Goal: Task Accomplishment & Management: Use online tool/utility

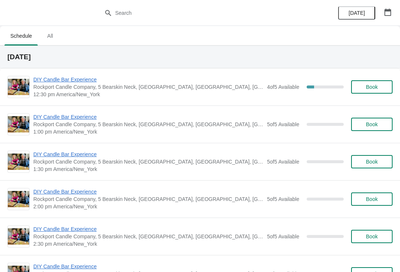
click at [120, 83] on span "DIY Candle Bar Experience" at bounding box center [148, 79] width 230 height 7
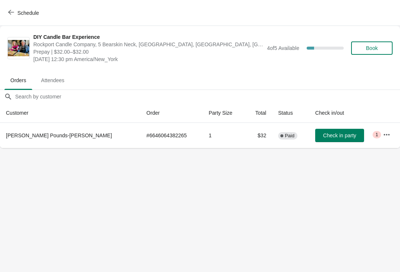
click at [61, 77] on span "Attendees" at bounding box center [52, 80] width 35 height 13
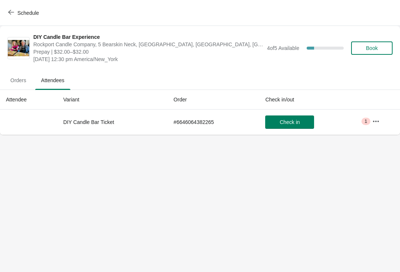
click at [14, 79] on span "Orders" at bounding box center [18, 80] width 28 height 13
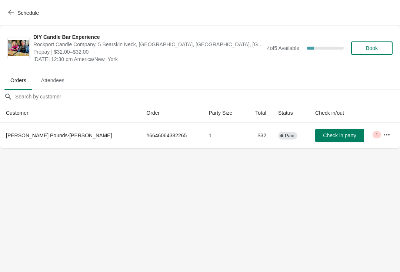
click at [29, 11] on span "Schedule" at bounding box center [27, 13] width 21 height 6
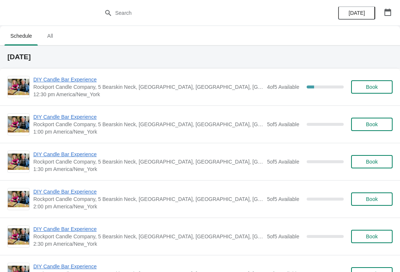
click at [272, 83] on div "4 of 5 Available 20 %" at bounding box center [305, 86] width 77 height 13
click at [161, 83] on span "DIY Candle Bar Experience" at bounding box center [148, 79] width 230 height 7
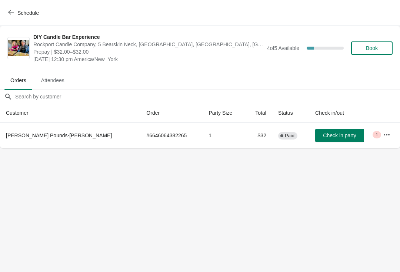
click at [380, 130] on button "button" at bounding box center [386, 134] width 13 height 13
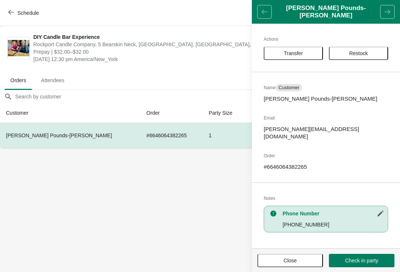
click at [266, 17] on header "[PERSON_NAME] Pounds-[PERSON_NAME]" at bounding box center [326, 12] width 148 height 24
click at [206, 206] on body "Schedule DIY Candle Bar Experience Rockport Candle Company, 5 Bearskin Neck, [G…" at bounding box center [200, 136] width 400 height 272
click at [268, 4] on header "[PERSON_NAME] Pounds-[PERSON_NAME]" at bounding box center [326, 12] width 148 height 24
click at [194, 224] on body "Schedule DIY Candle Bar Experience Rockport Candle Company, 5 Bearskin Neck, [G…" at bounding box center [200, 136] width 400 height 272
click at [284, 258] on span "Close" at bounding box center [289, 261] width 13 height 6
